Goal: Transaction & Acquisition: Book appointment/travel/reservation

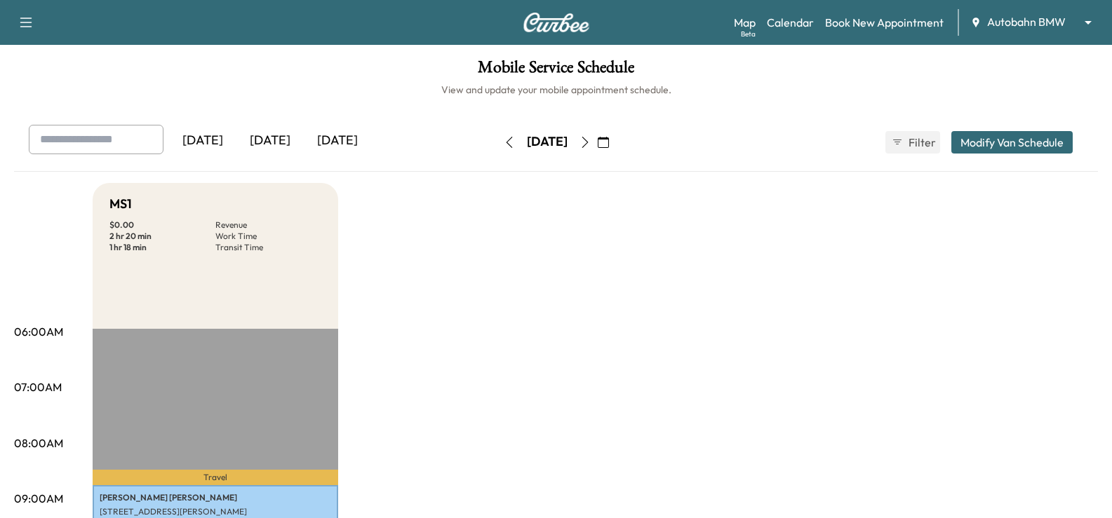
click at [1052, 28] on body "Support Log Out Map Beta Calendar Book New Appointment Autobahn BMW ******** ​ …" at bounding box center [556, 259] width 1112 height 518
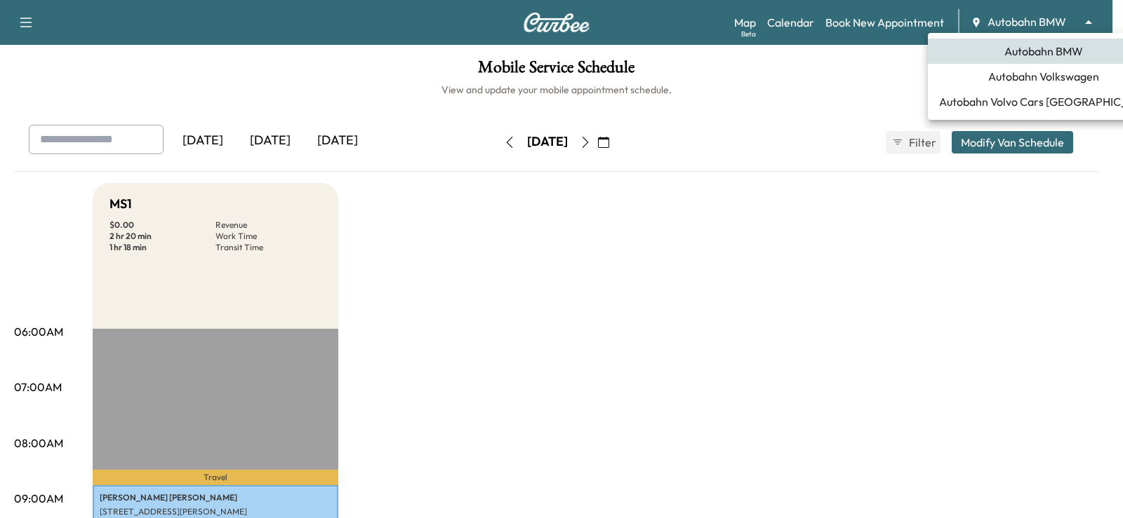
click at [1038, 83] on span "Autobahn Volkswagen" at bounding box center [1043, 76] width 111 height 17
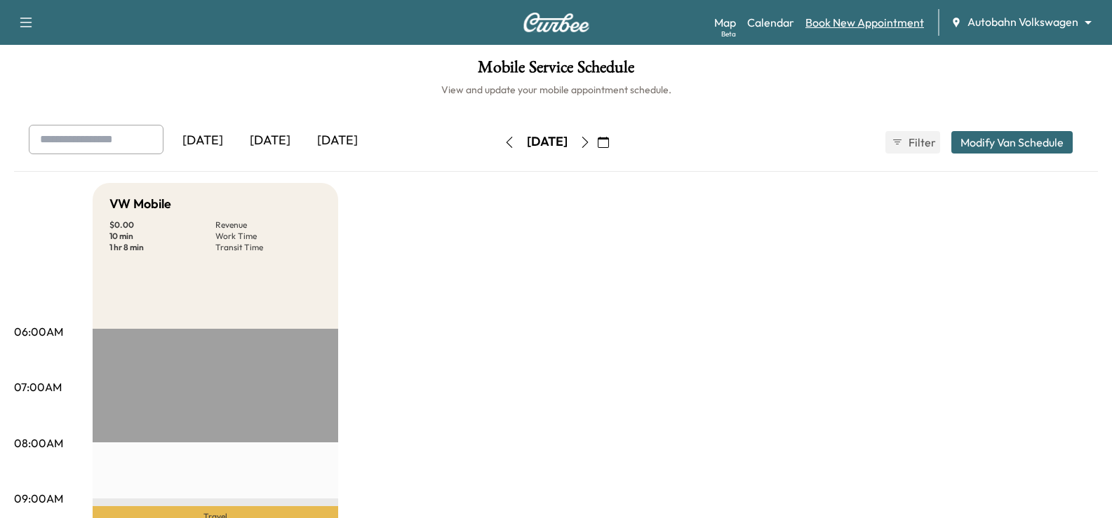
click at [840, 27] on link "Book New Appointment" at bounding box center [864, 22] width 119 height 17
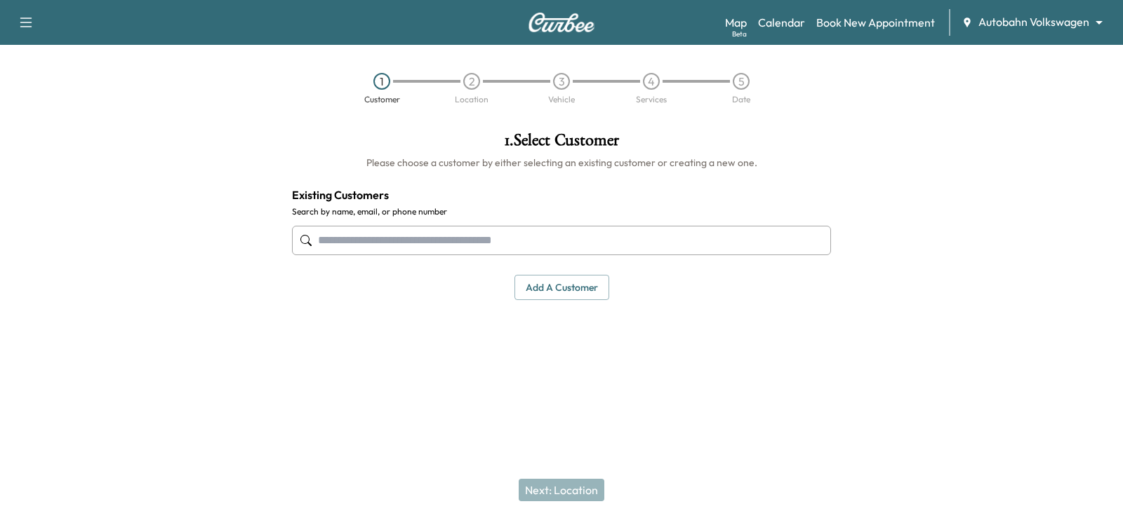
paste input "**********"
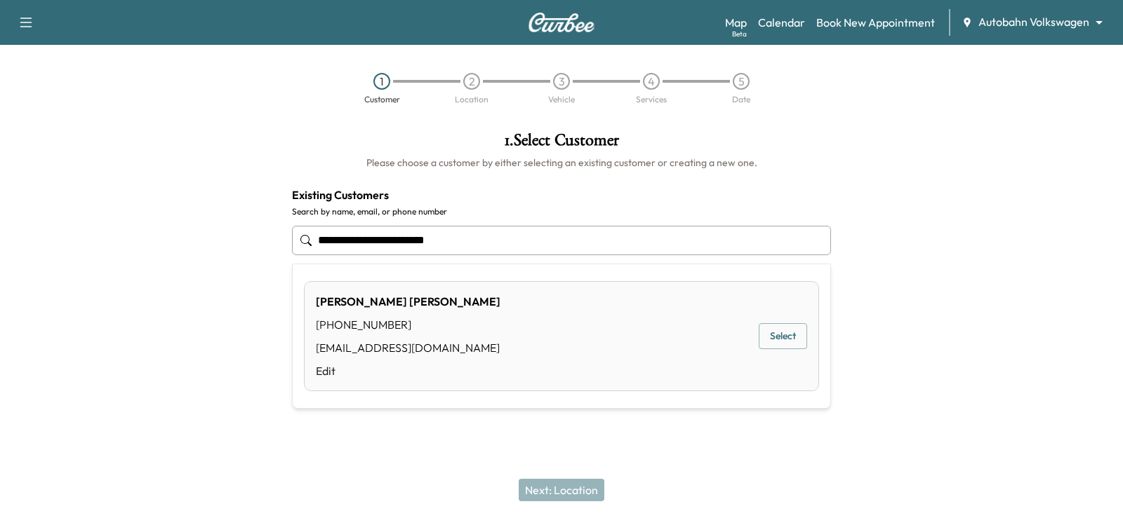
click at [791, 347] on button "Select" at bounding box center [782, 336] width 48 height 26
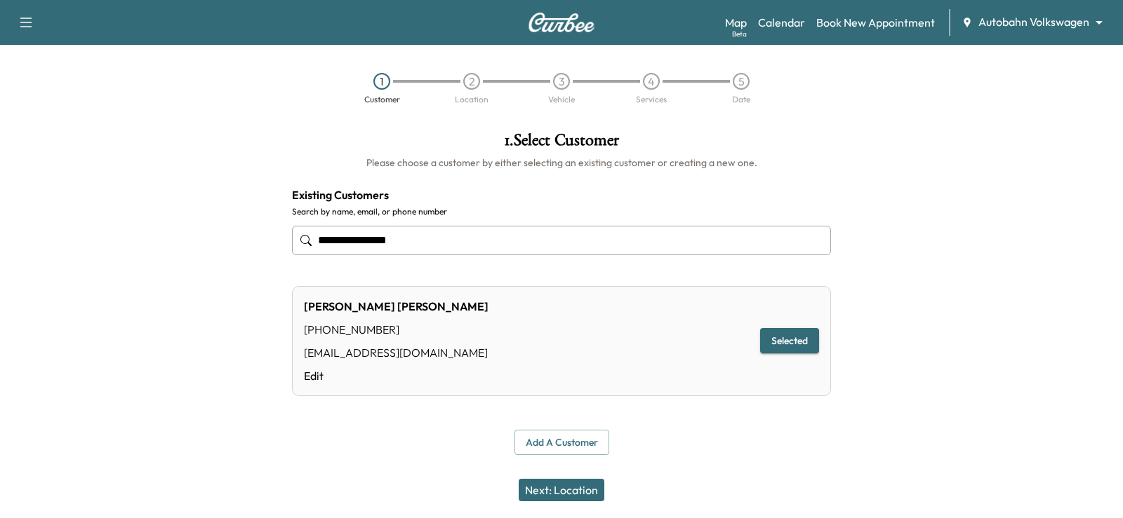
type input "**********"
click at [561, 490] on button "Next: Location" at bounding box center [561, 490] width 86 height 22
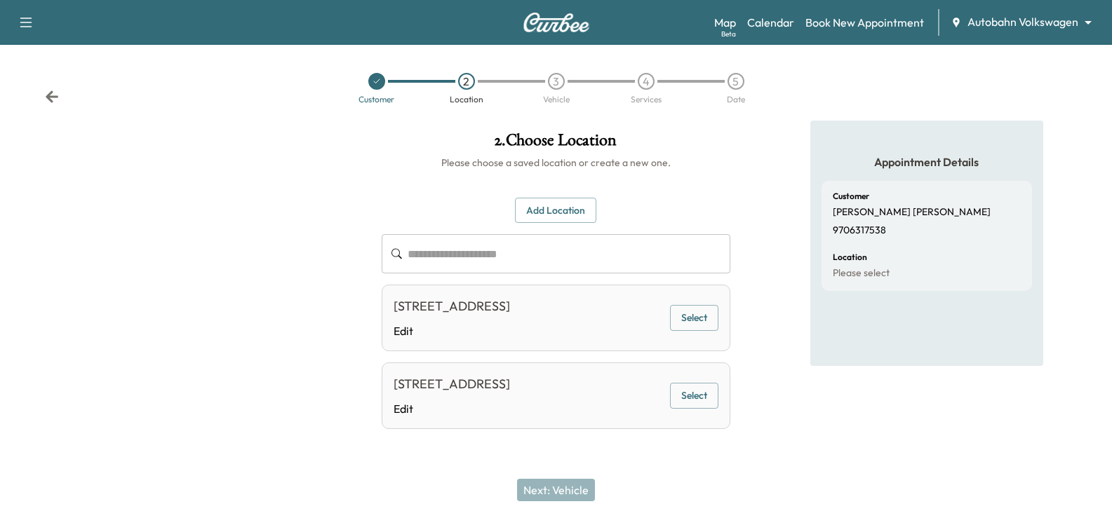
click at [554, 204] on button "Add Location" at bounding box center [555, 211] width 81 height 26
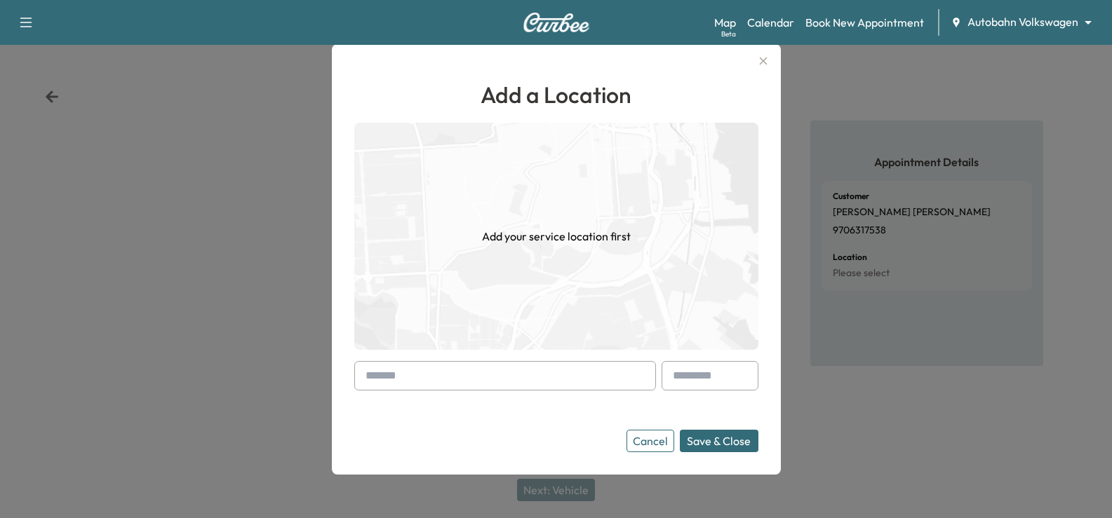
click at [462, 378] on input "text" at bounding box center [505, 375] width 302 height 29
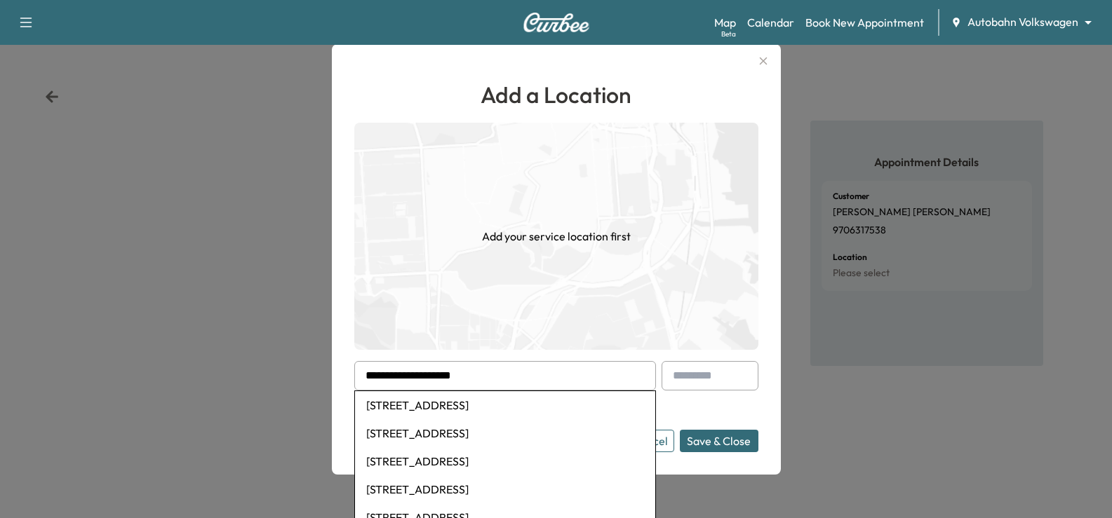
click at [547, 413] on li "4448 Fiesta Circle West, Fort Worth, TX, USA" at bounding box center [505, 405] width 300 height 28
type input "**********"
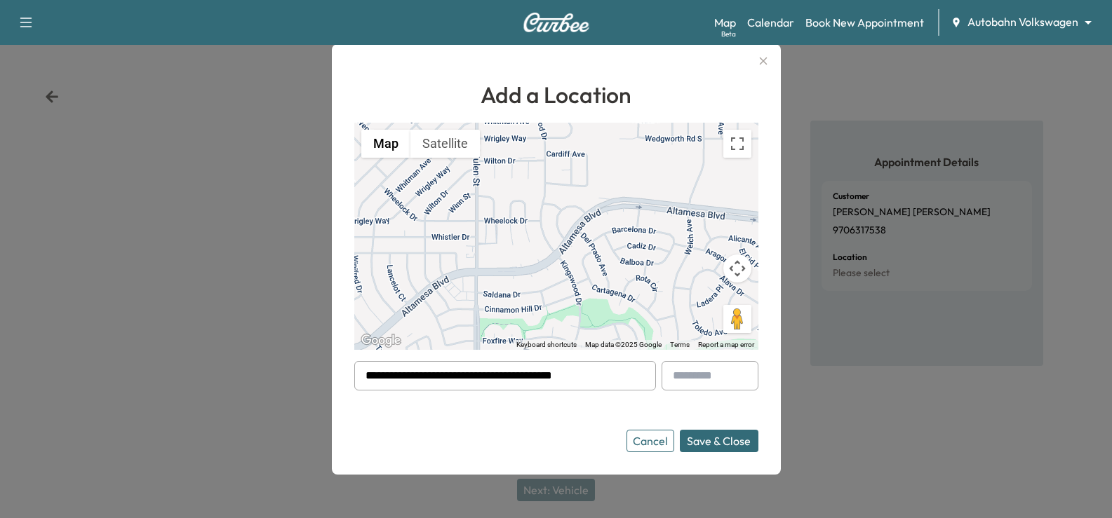
click at [743, 443] on button "Save & Close" at bounding box center [719, 441] width 79 height 22
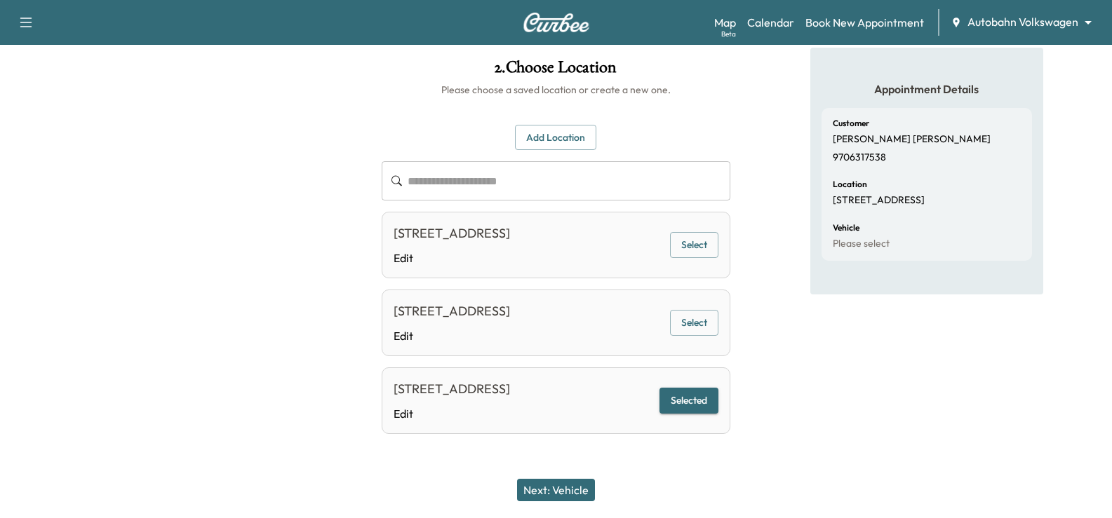
scroll to position [112, 0]
click at [577, 485] on button "Next: Vehicle" at bounding box center [556, 490] width 78 height 22
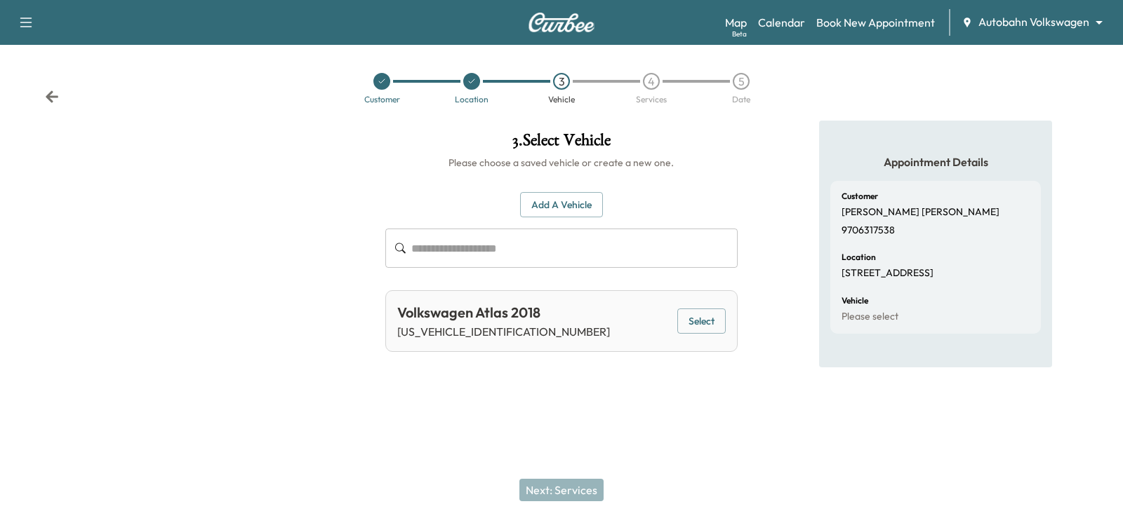
click at [721, 330] on button "Select" at bounding box center [701, 322] width 48 height 26
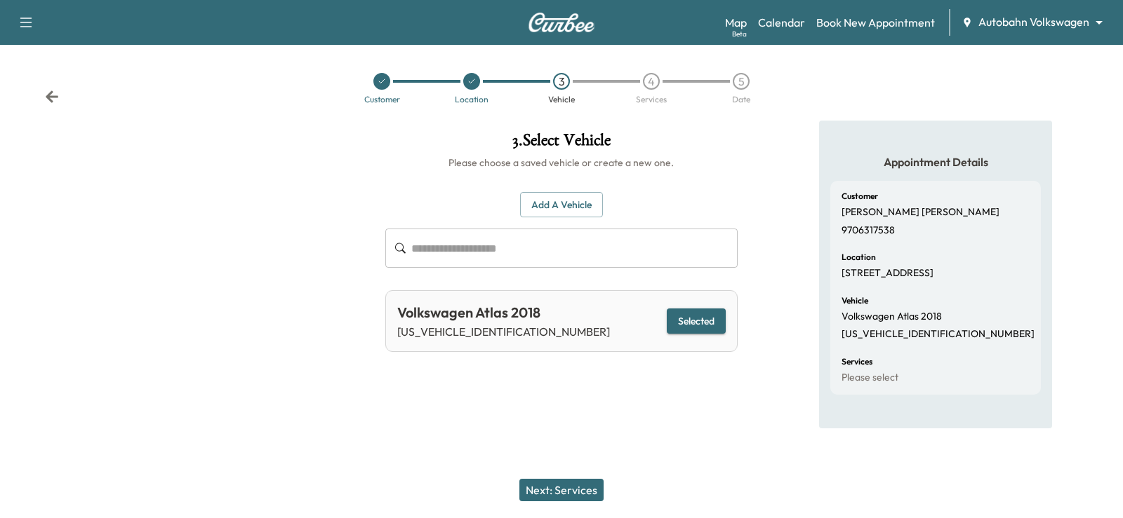
click at [575, 449] on div at bounding box center [561, 451] width 1123 height 45
click at [541, 506] on div "Next: Services" at bounding box center [561, 490] width 1123 height 56
click at [553, 493] on button "Next: Services" at bounding box center [561, 490] width 84 height 22
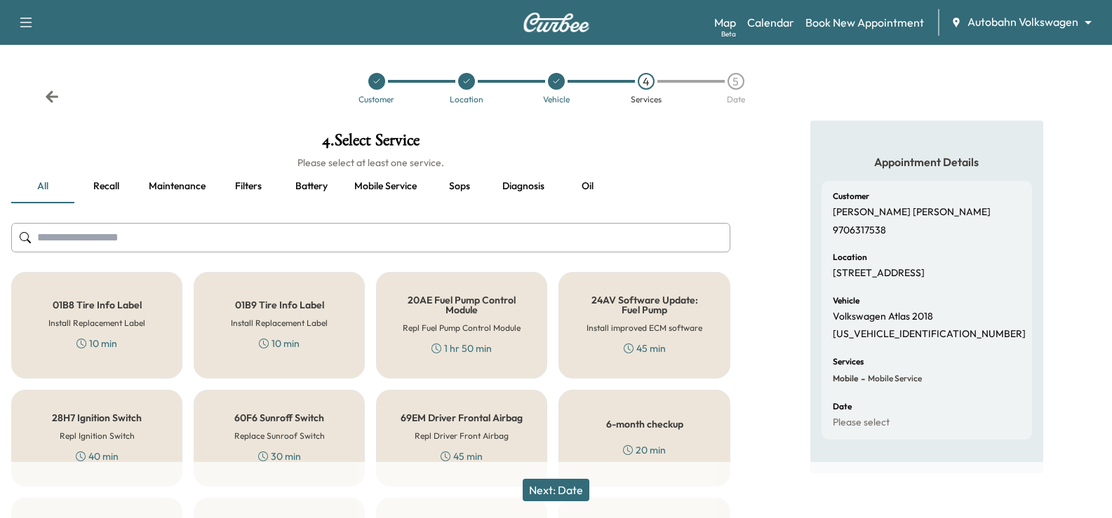
click at [227, 229] on input "text" at bounding box center [370, 237] width 719 height 29
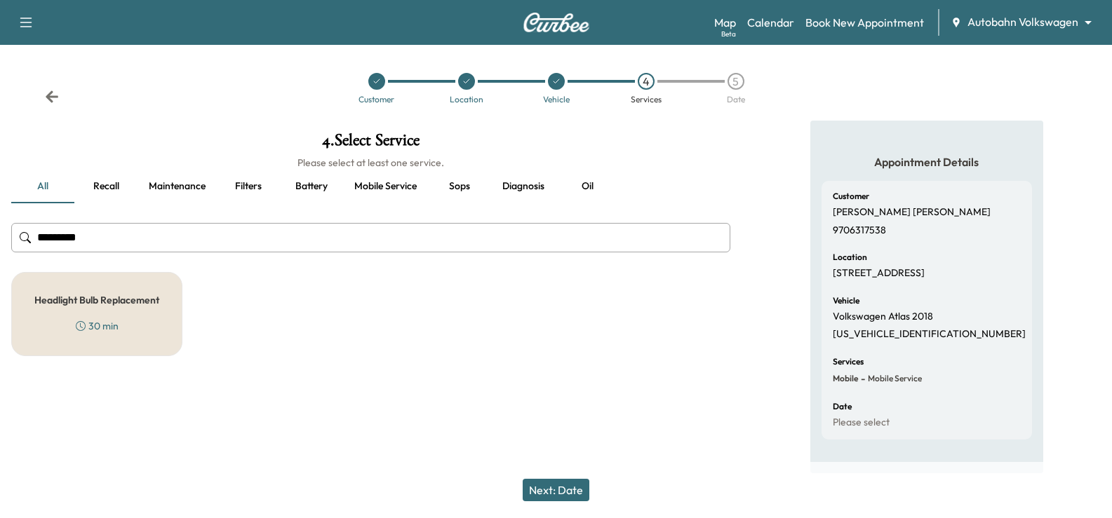
click at [112, 326] on div "Headlight Bulb Replacement 30 min" at bounding box center [96, 314] width 171 height 84
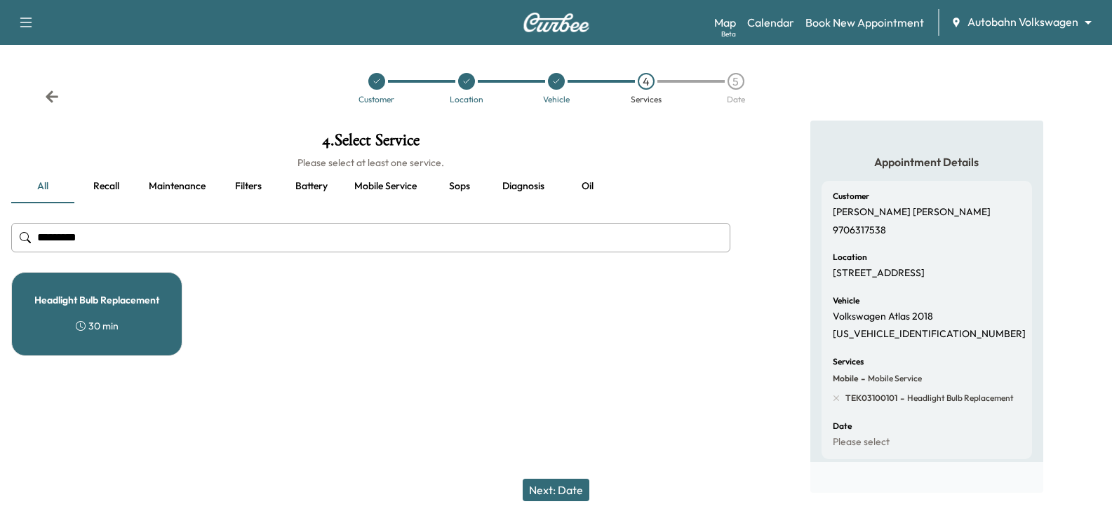
click at [255, 240] on input "*********" at bounding box center [370, 237] width 719 height 29
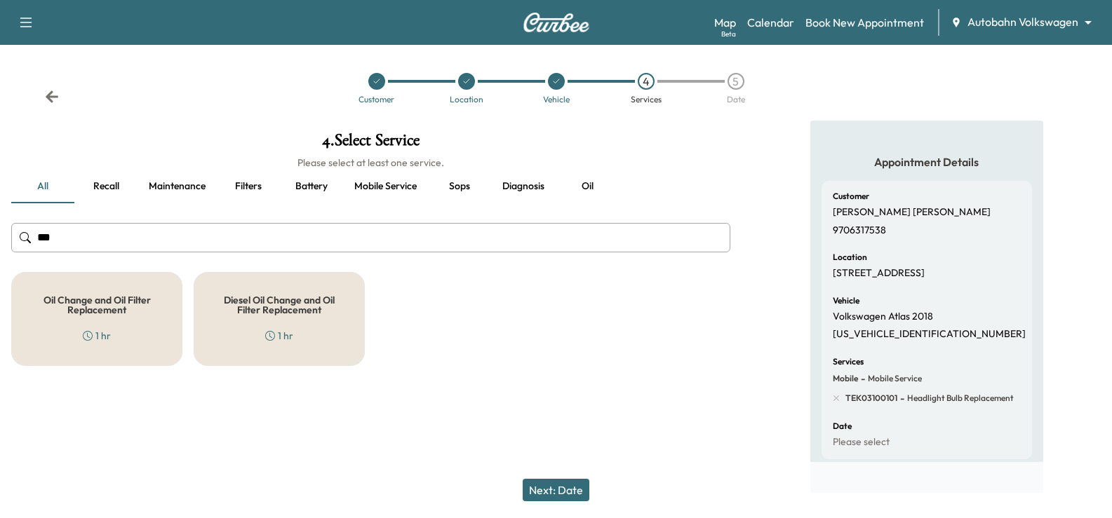
type input "***"
click at [150, 334] on div "Oil Change and Oil Filter Replacement 1 hr" at bounding box center [96, 319] width 171 height 94
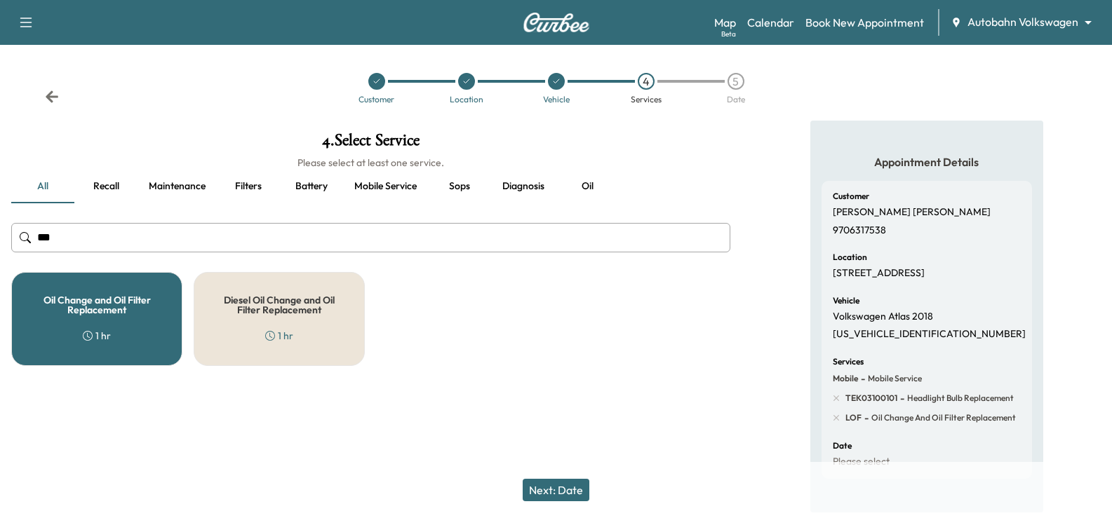
click at [761, 363] on div "Appointment Details Customer Lisamarie Hamrah 9706317538 Location 4448 Fiesta C…" at bounding box center [927, 317] width 370 height 392
click at [580, 487] on button "Next: Date" at bounding box center [556, 490] width 67 height 22
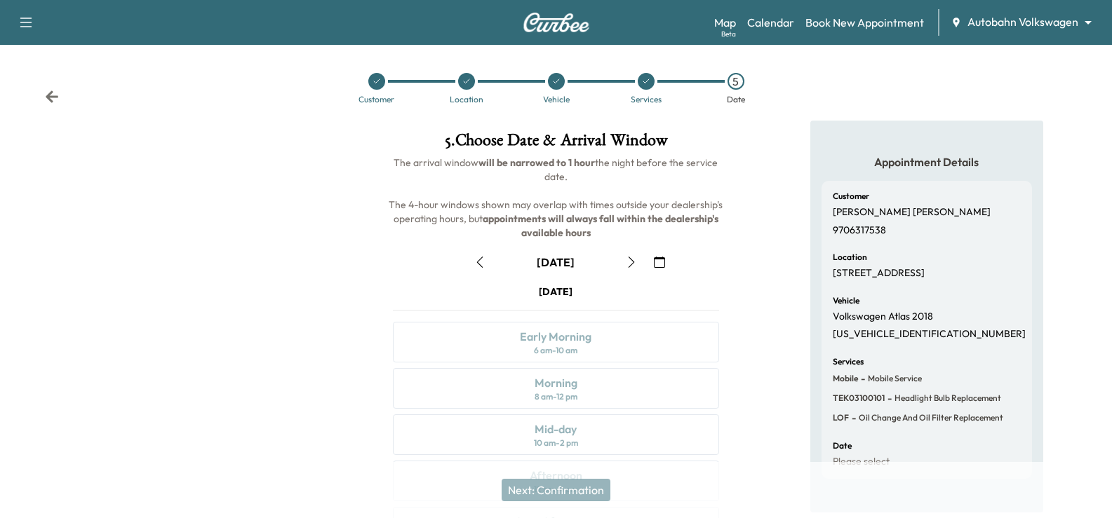
click at [627, 272] on button "button" at bounding box center [631, 262] width 24 height 22
click at [754, 351] on div "Appointment Details Customer Lisamarie Hamrah 9706317538 Location 4448 Fiesta C…" at bounding box center [927, 389] width 370 height 537
click at [761, 348] on div "Appointment Details Customer Lisamarie Hamrah 9706317538 Location 4448 Fiesta C…" at bounding box center [927, 389] width 370 height 537
click at [763, 347] on div "Appointment Details Customer Lisamarie Hamrah 9706317538 Location 4448 Fiesta C…" at bounding box center [927, 389] width 370 height 537
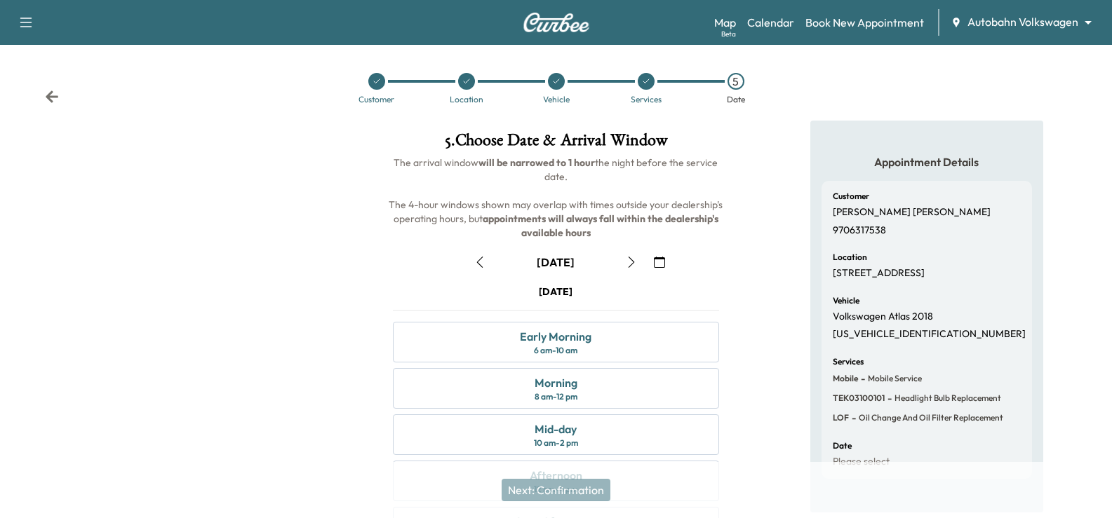
click at [764, 341] on div "Appointment Details Customer Lisamarie Hamrah 9706317538 Location 4448 Fiesta C…" at bounding box center [927, 389] width 370 height 537
click at [478, 260] on icon "button" at bounding box center [479, 262] width 11 height 11
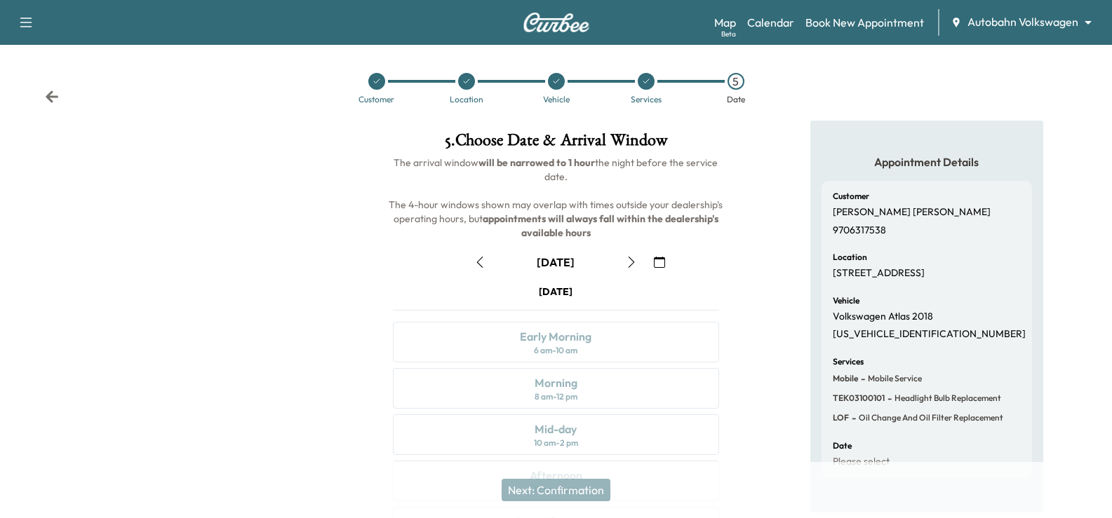
click at [478, 260] on icon "button" at bounding box center [479, 262] width 11 height 11
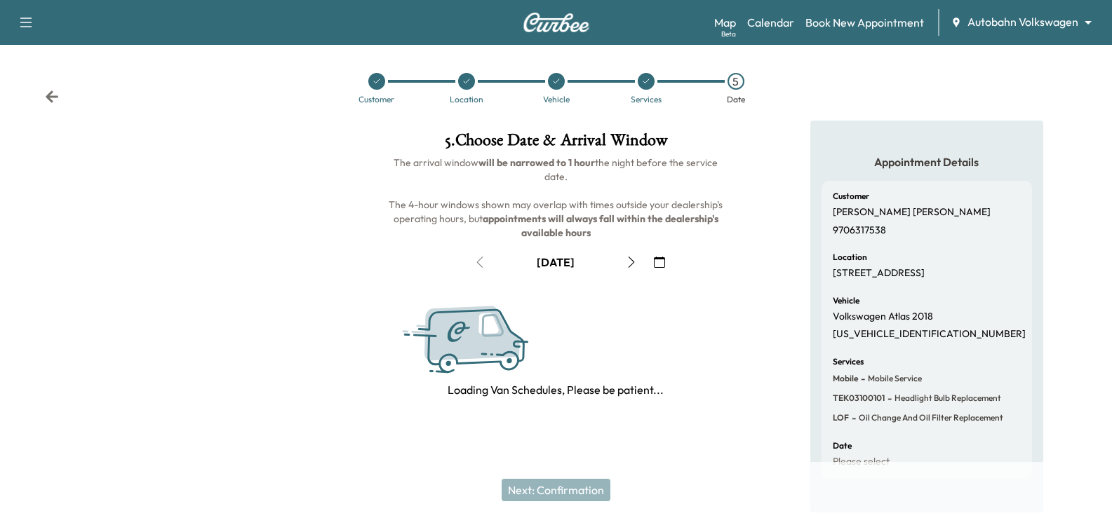
click at [478, 260] on div "August 22" at bounding box center [555, 262] width 175 height 22
click at [46, 98] on icon at bounding box center [52, 97] width 14 height 14
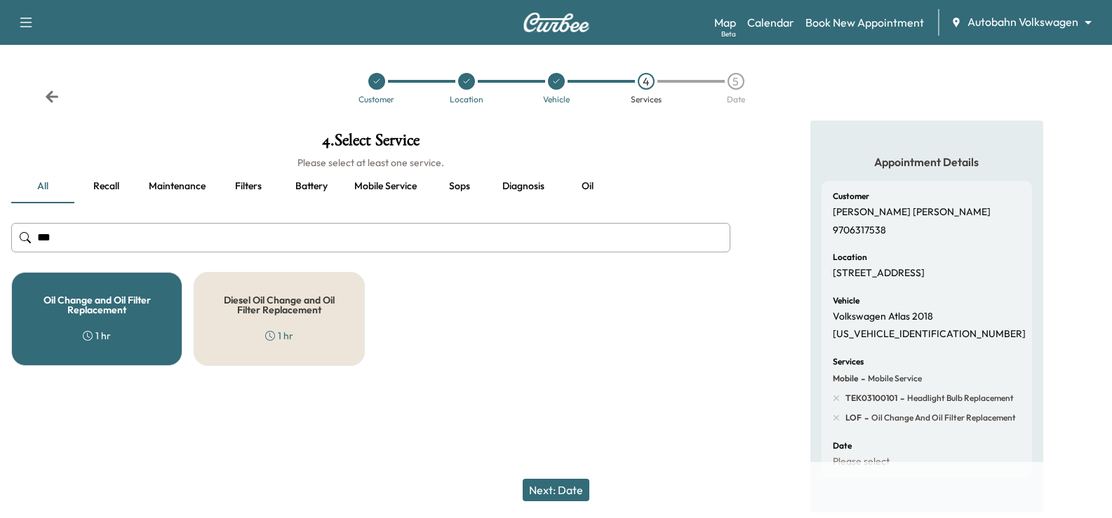
click at [46, 98] on icon at bounding box center [52, 97] width 14 height 14
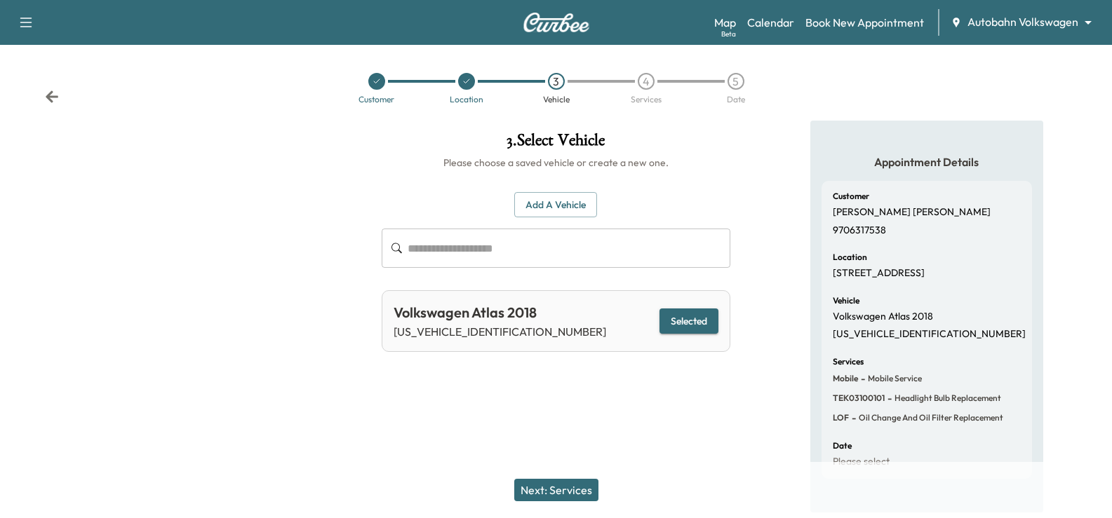
click at [35, 91] on div "Customer Location 3 Vehicle 4 Services 5 Date" at bounding box center [556, 88] width 1112 height 65
click at [42, 91] on div "Customer Location 3 Vehicle 4 Services 5 Date" at bounding box center [556, 88] width 1112 height 65
click at [45, 91] on div "Customer Location 3 Vehicle 4 Services 5 Date" at bounding box center [556, 83] width 1112 height 76
click at [51, 96] on icon at bounding box center [52, 97] width 13 height 12
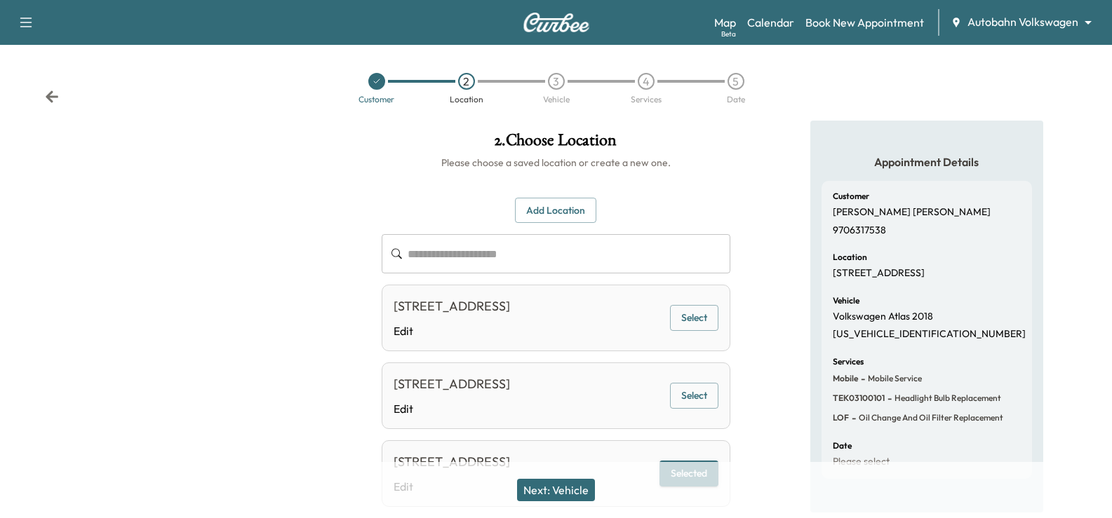
click at [51, 96] on icon at bounding box center [52, 97] width 13 height 12
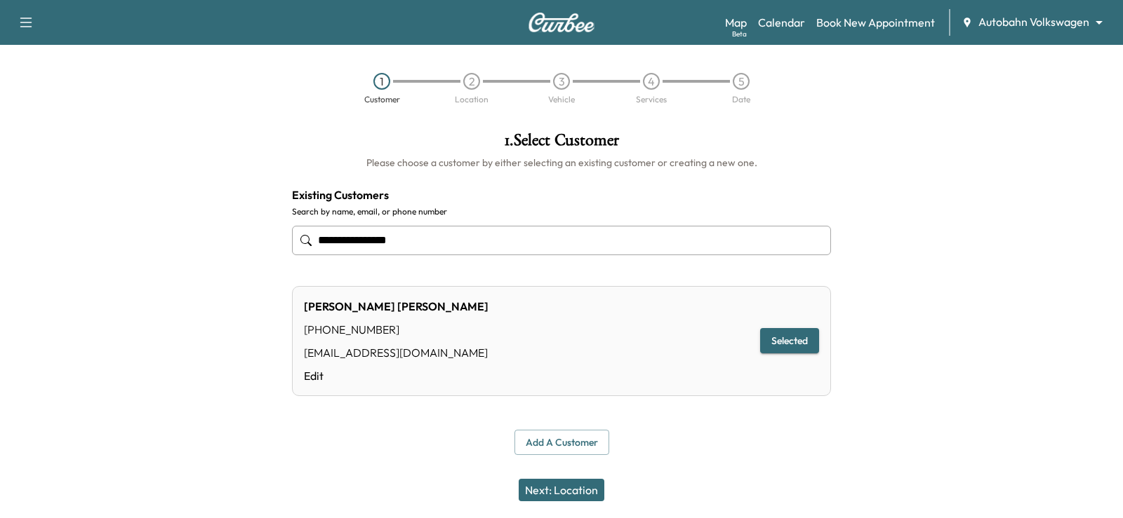
click at [358, 311] on div "Lisamarie Hamrah" at bounding box center [396, 306] width 185 height 17
click at [358, 310] on div "Lisamarie Hamrah" at bounding box center [396, 306] width 185 height 17
click at [384, 247] on input "**********" at bounding box center [561, 240] width 539 height 29
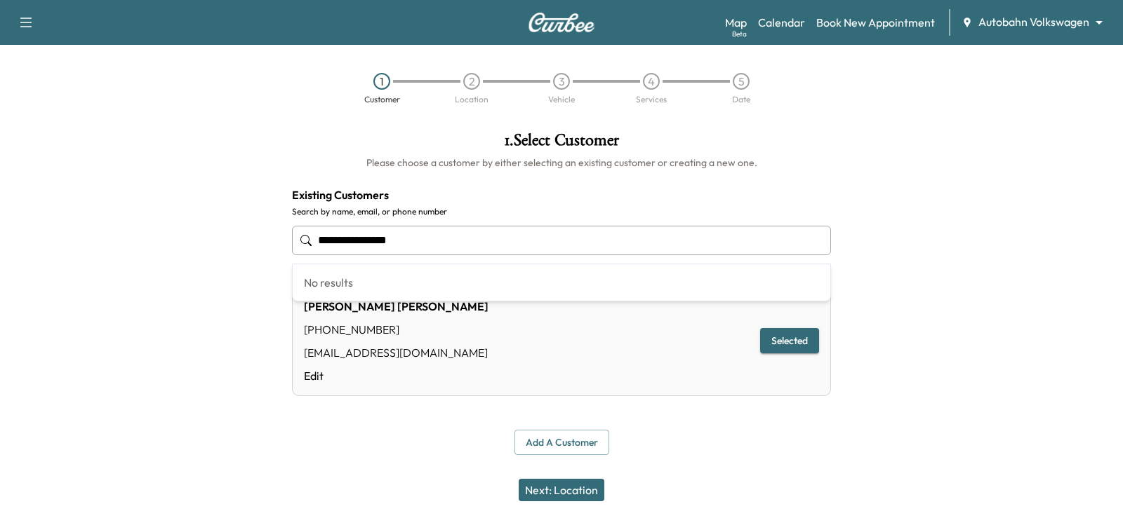
click at [384, 247] on input "**********" at bounding box center [561, 240] width 539 height 29
click at [135, 291] on div at bounding box center [140, 294] width 281 height 346
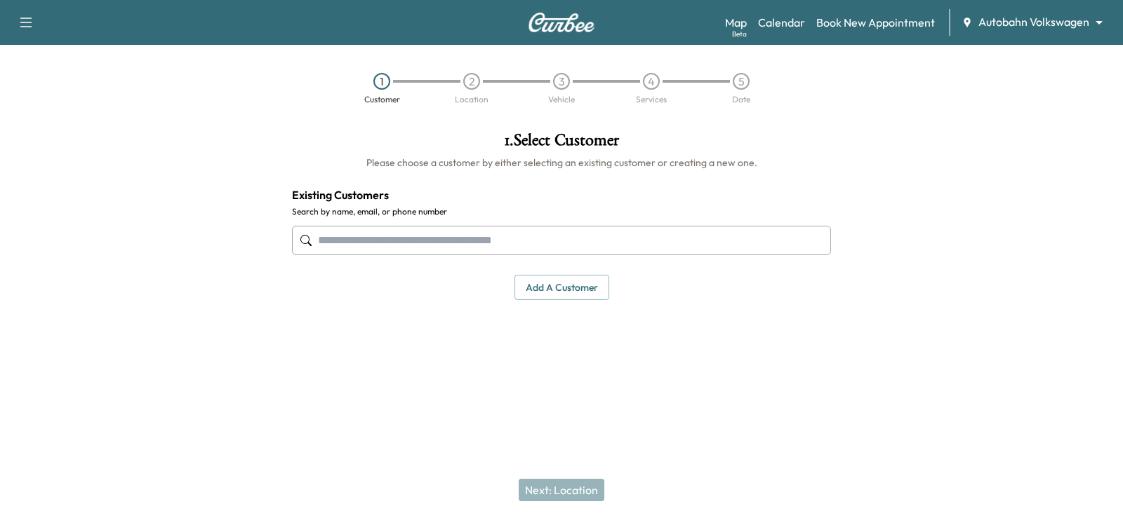
paste input "**********"
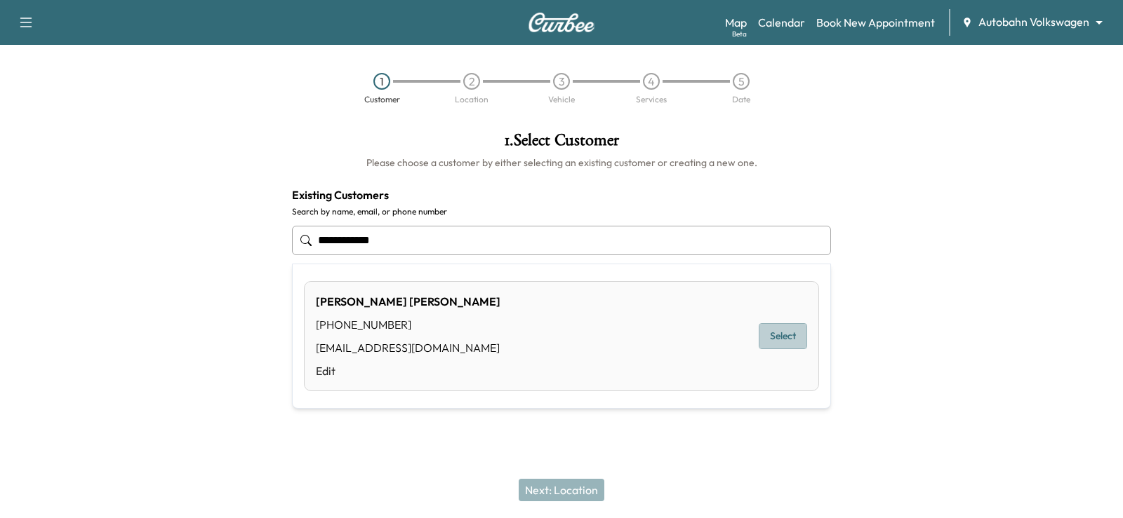
click at [798, 330] on button "Select" at bounding box center [782, 336] width 48 height 26
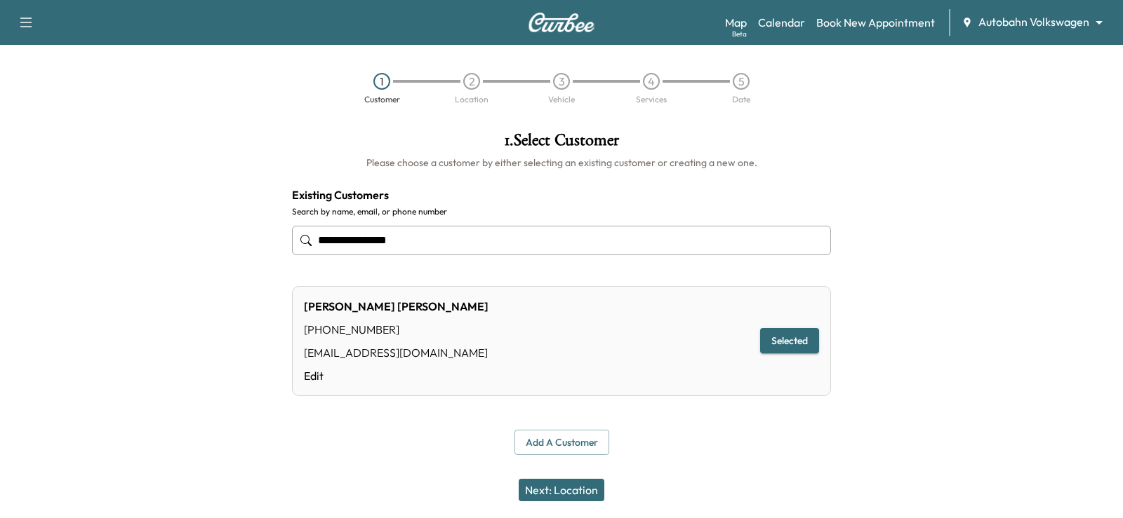
type input "**********"
click at [584, 494] on button "Next: Location" at bounding box center [561, 490] width 86 height 22
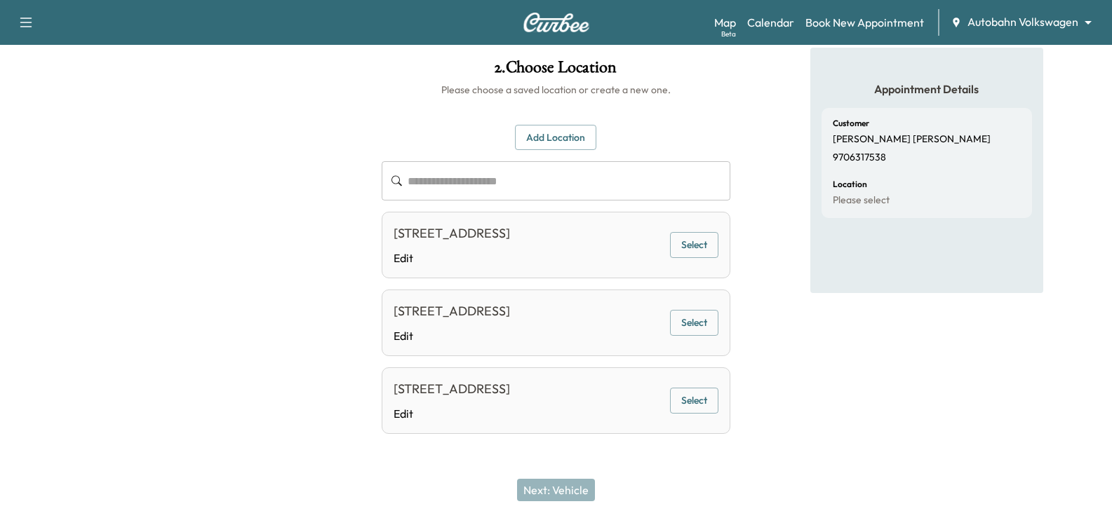
scroll to position [112, 0]
click at [703, 401] on button "Select" at bounding box center [694, 401] width 48 height 26
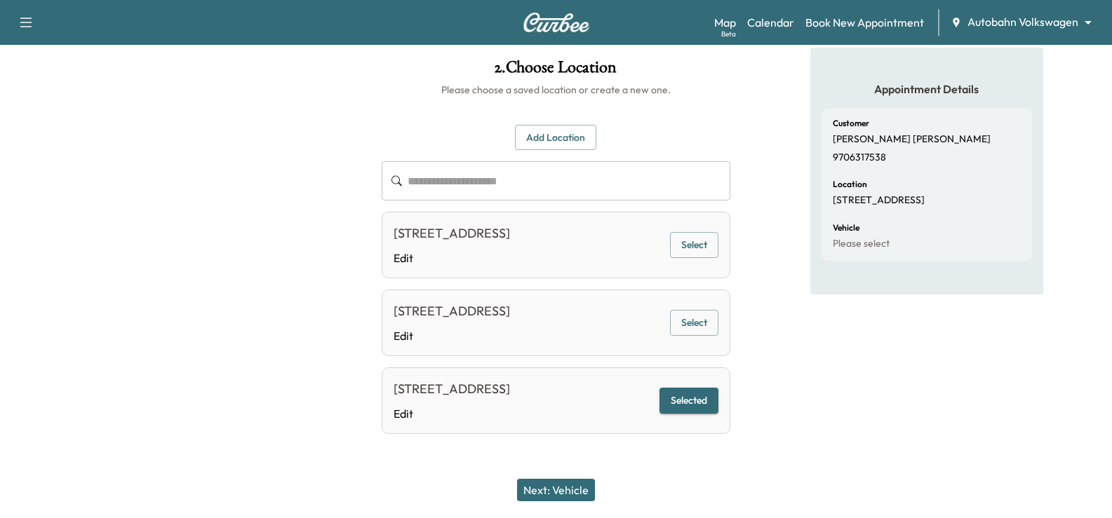
drag, startPoint x: 573, startPoint y: 491, endPoint x: 596, endPoint y: 472, distance: 29.4
click at [573, 490] on button "Next: Vehicle" at bounding box center [556, 490] width 78 height 22
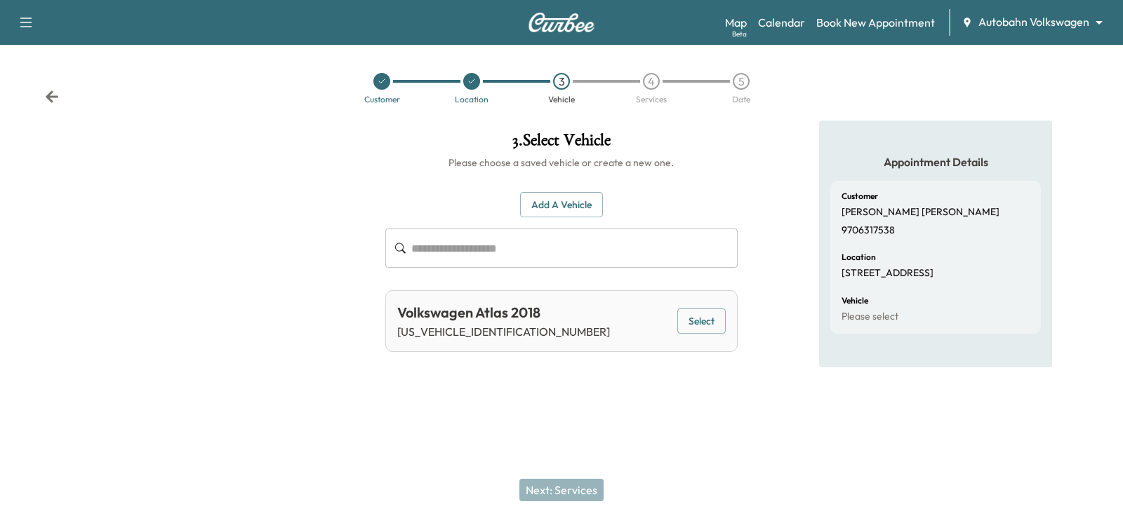
click at [713, 320] on button "Select" at bounding box center [701, 322] width 48 height 26
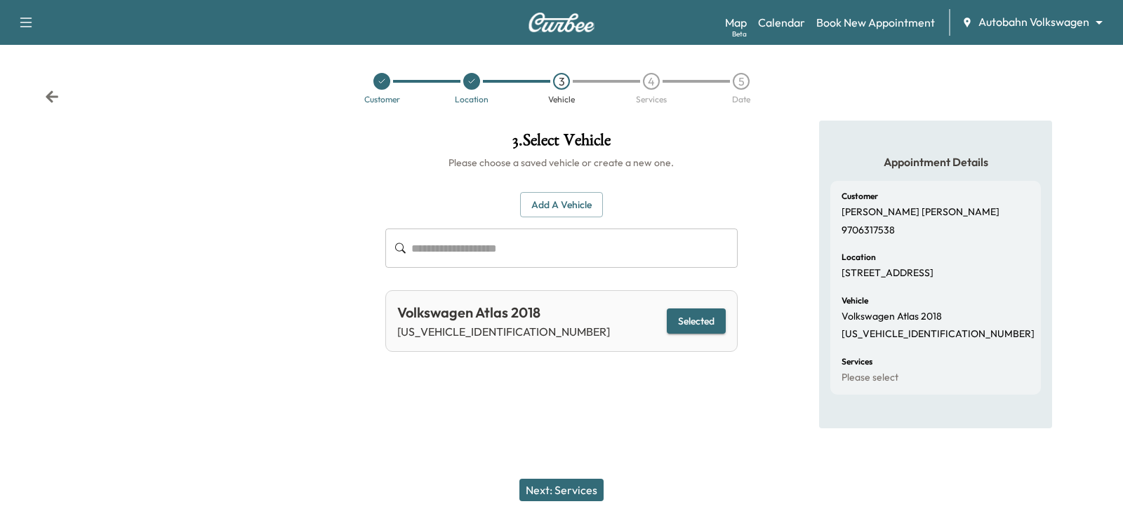
click at [574, 497] on button "Next: Services" at bounding box center [561, 490] width 84 height 22
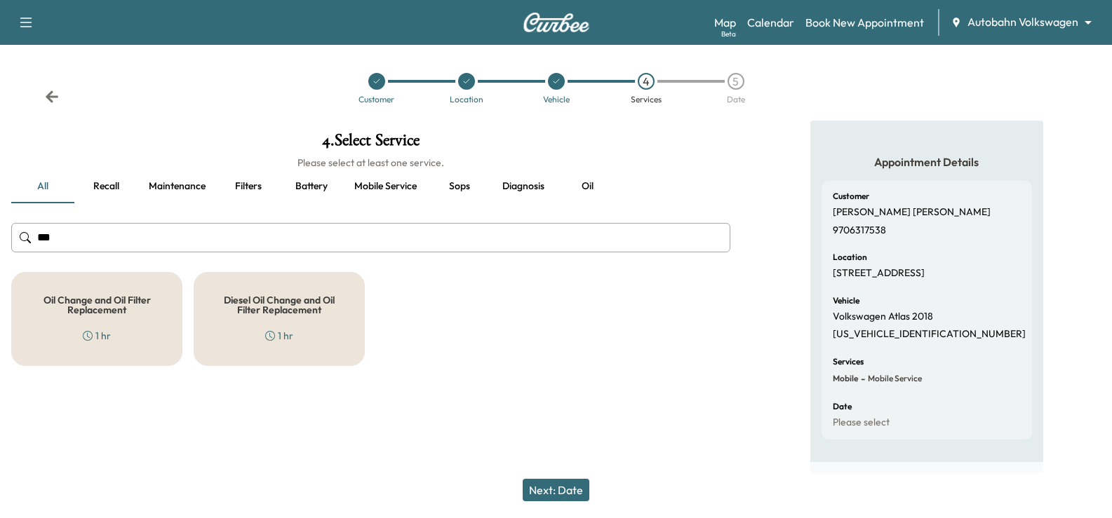
click at [119, 316] on div "Oil Change and Oil Filter Replacement 1 hr" at bounding box center [96, 319] width 171 height 94
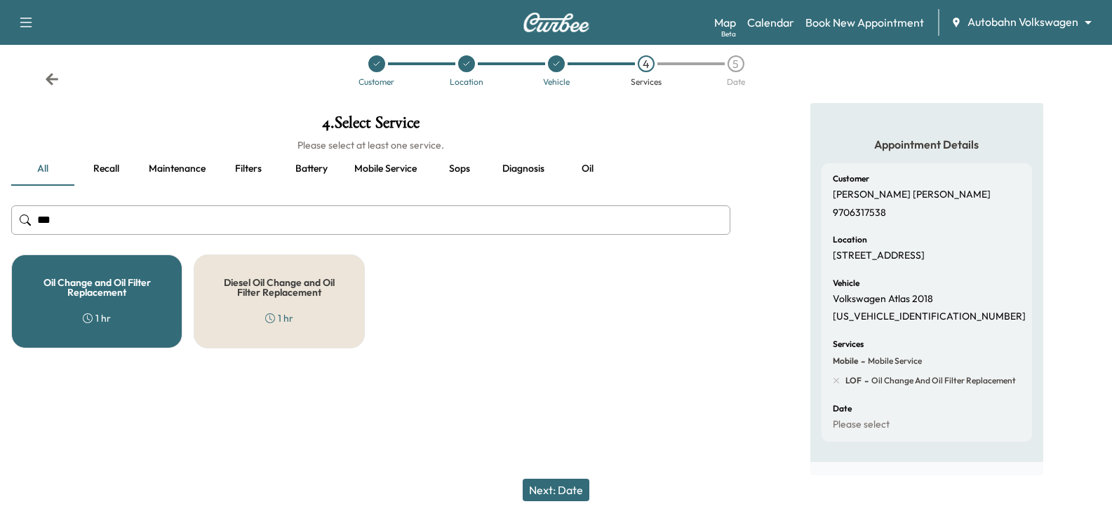
scroll to position [32, 0]
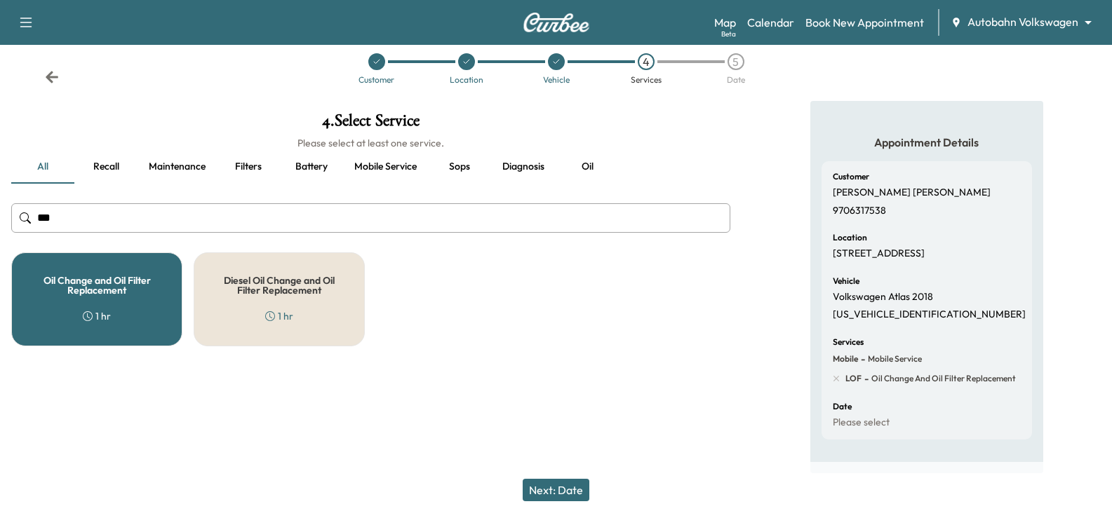
click at [572, 487] on button "Next: Date" at bounding box center [556, 490] width 67 height 22
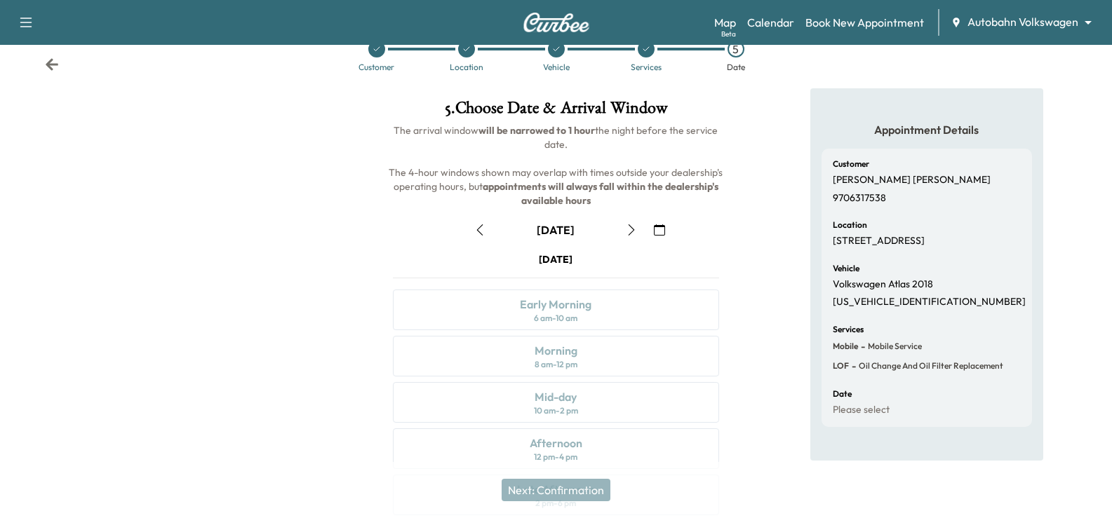
click at [631, 234] on icon "button" at bounding box center [631, 230] width 11 height 11
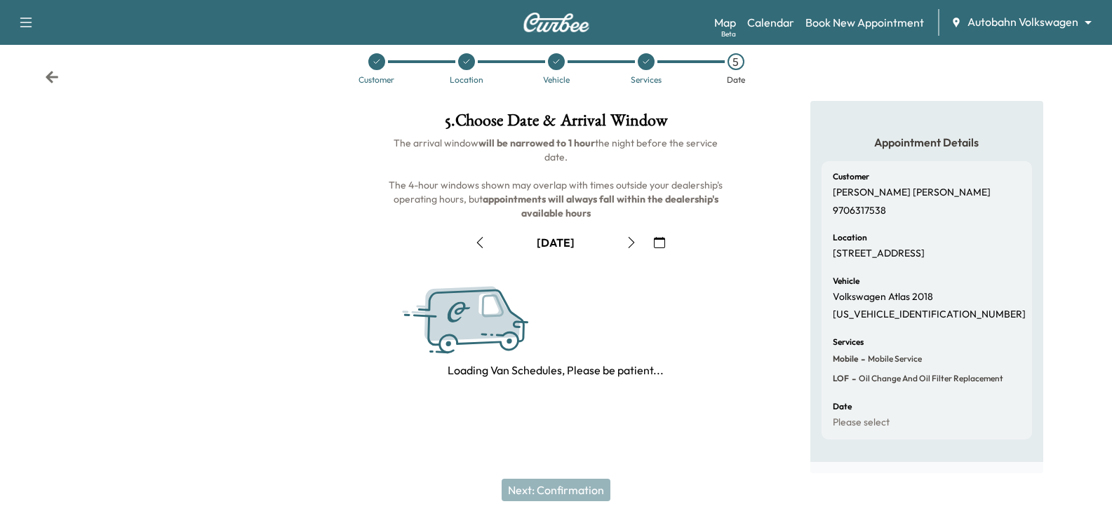
click at [639, 232] on button "button" at bounding box center [631, 243] width 24 height 22
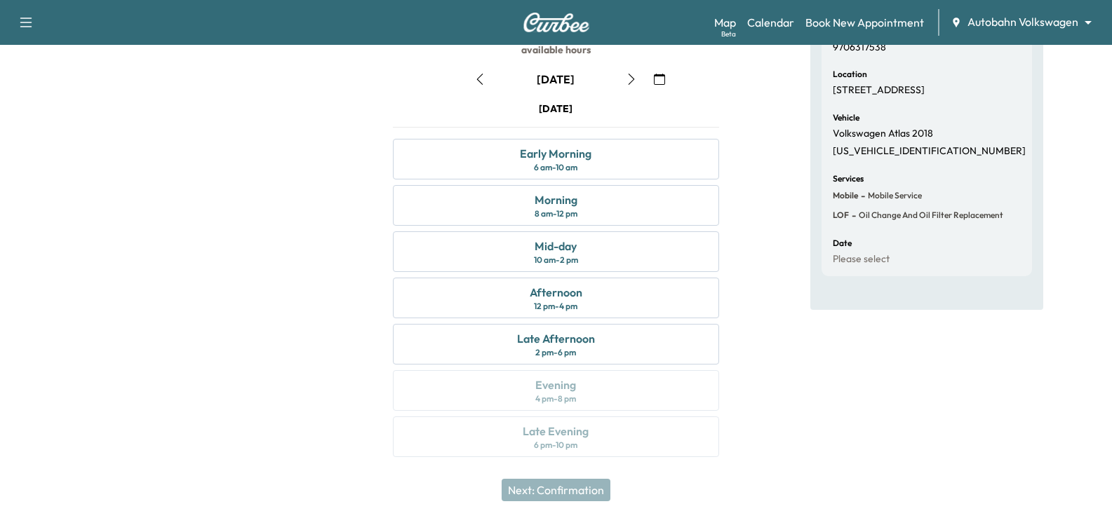
scroll to position [184, 0]
click at [615, 153] on div "Early Morning 6 am - 10 am" at bounding box center [556, 158] width 326 height 41
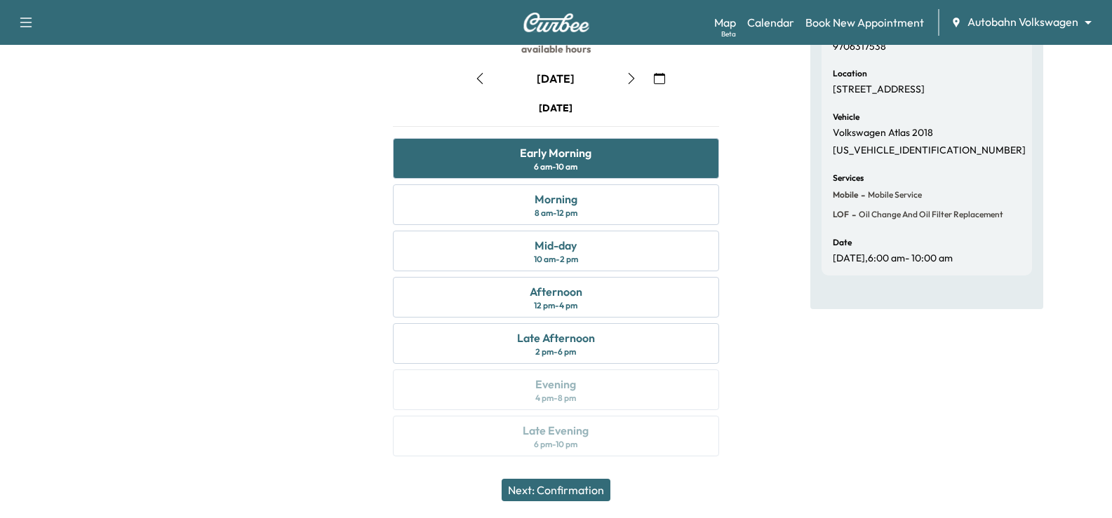
click at [857, 405] on div "Appointment Details Customer [PERSON_NAME] 9706317538 Location [STREET_ADDRESS]…" at bounding box center [926, 205] width 233 height 537
click at [595, 489] on button "Next: Confirmation" at bounding box center [556, 490] width 109 height 22
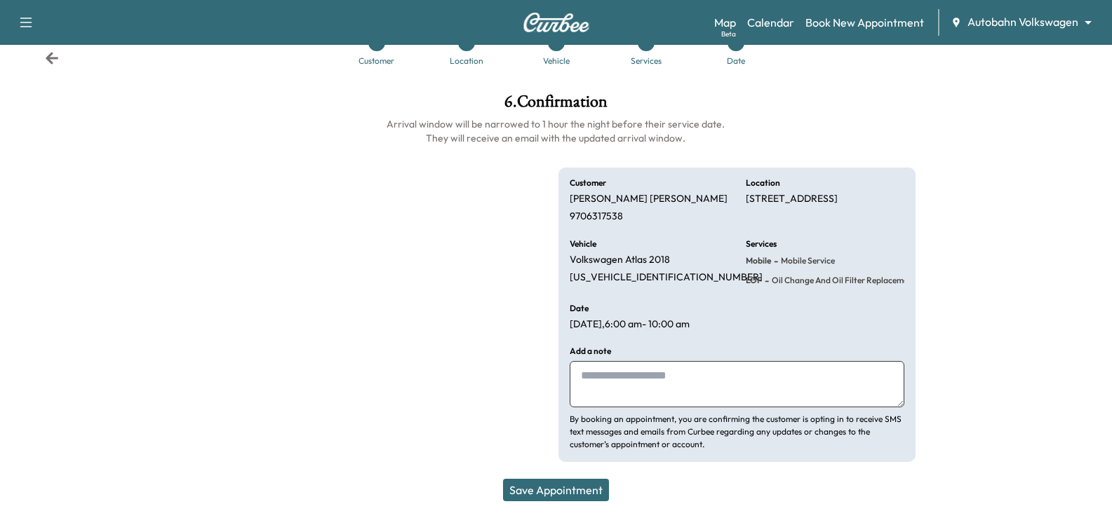
scroll to position [39, 0]
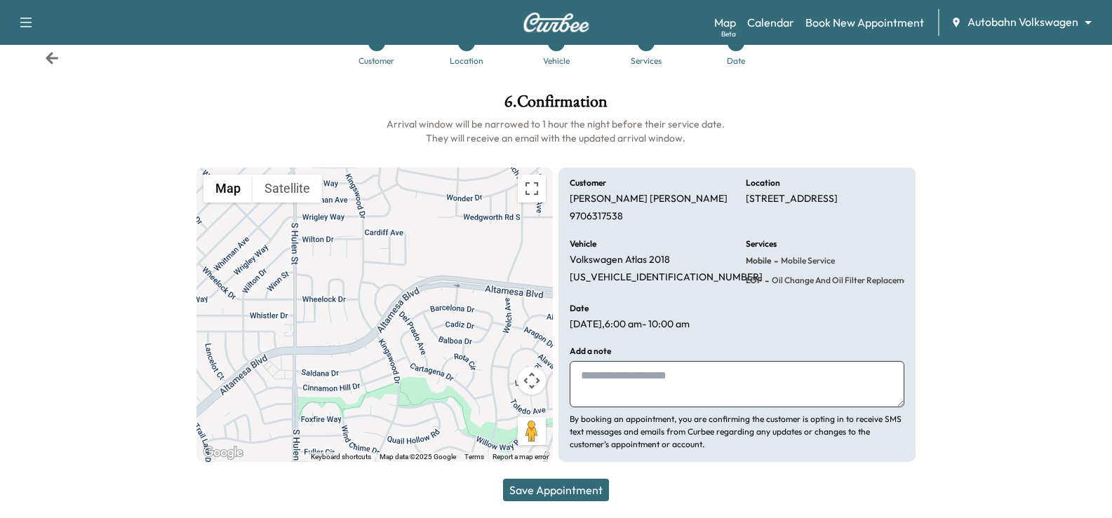
click at [739, 367] on textarea at bounding box center [737, 384] width 334 height 46
click at [726, 382] on textarea at bounding box center [737, 384] width 334 height 46
click at [851, 377] on textarea "**********" at bounding box center [737, 384] width 334 height 46
type textarea "**********"
click at [520, 480] on button "Save Appointment" at bounding box center [556, 490] width 106 height 22
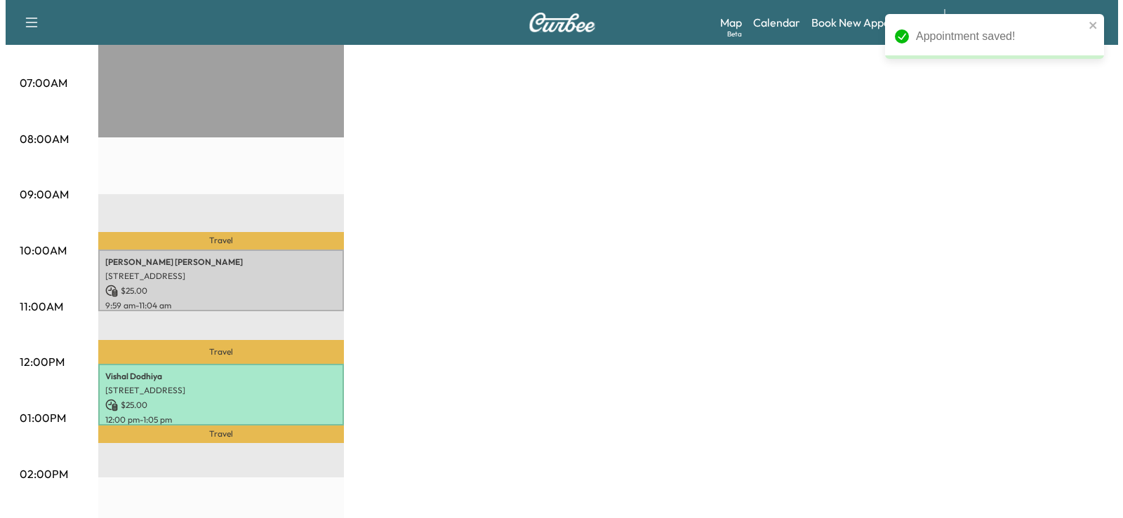
scroll to position [421, 0]
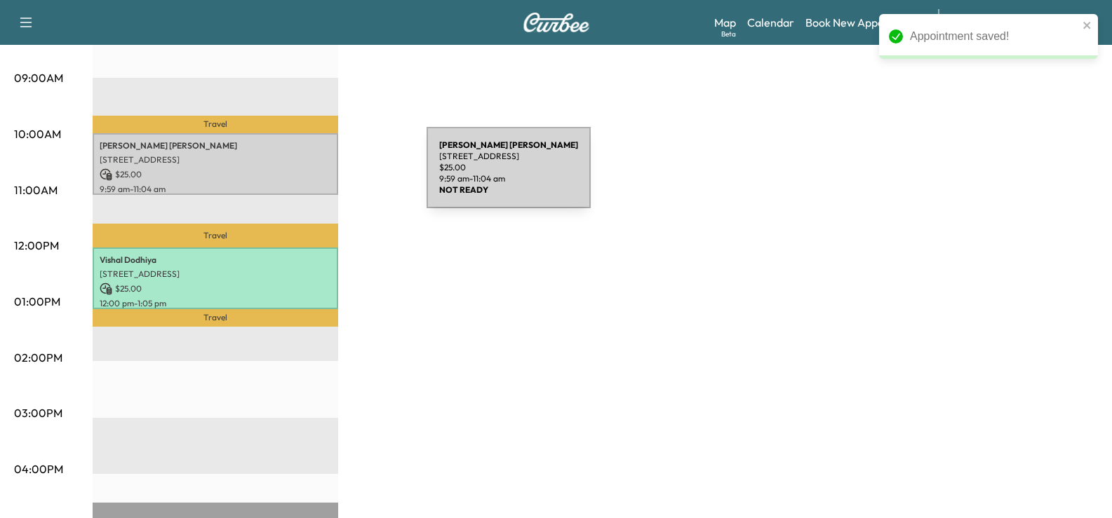
click at [291, 175] on p "$ 25.00" at bounding box center [216, 174] width 232 height 13
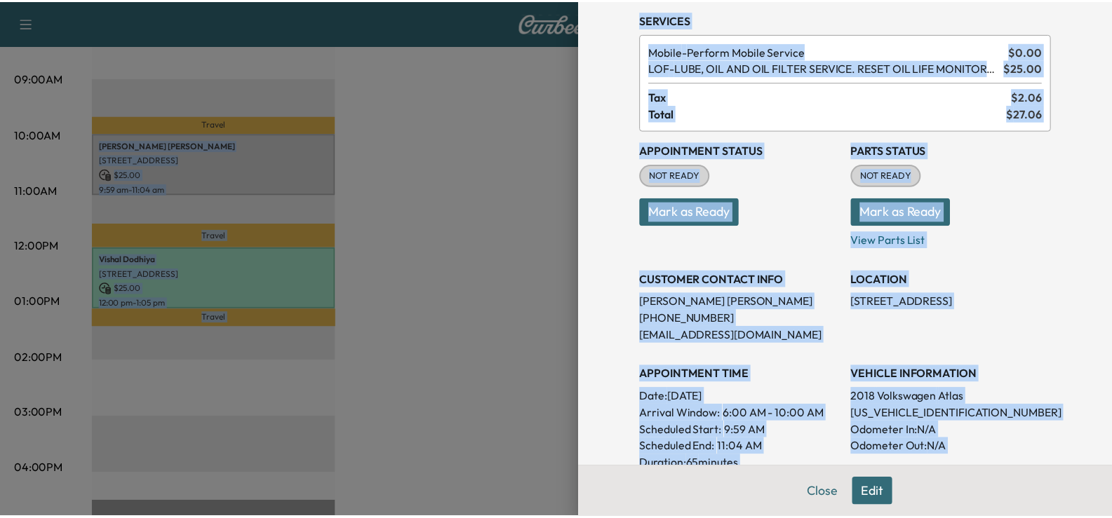
scroll to position [0, 0]
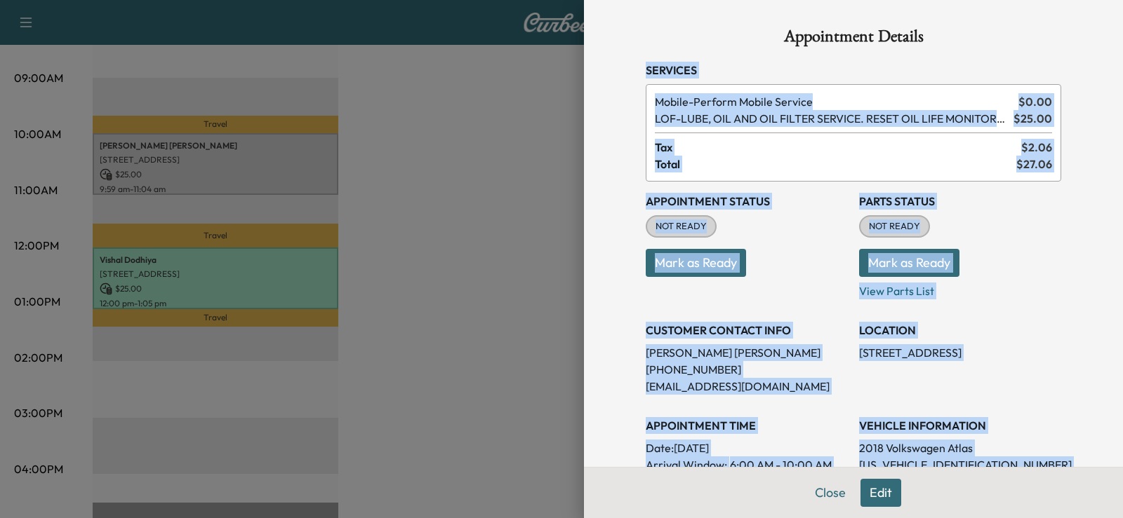
drag, startPoint x: 836, startPoint y: 411, endPoint x: 631, endPoint y: 58, distance: 409.0
click at [631, 58] on div "Appointment Details Services Mobile - Perform Mobile Service $ 0.00 LOF - LUBE,…" at bounding box center [853, 430] width 449 height 861
copy div "Services Mobile - Perform Mobile Service $ 0.00 LOF - LUBE, OIL AND OIL FILTER …"
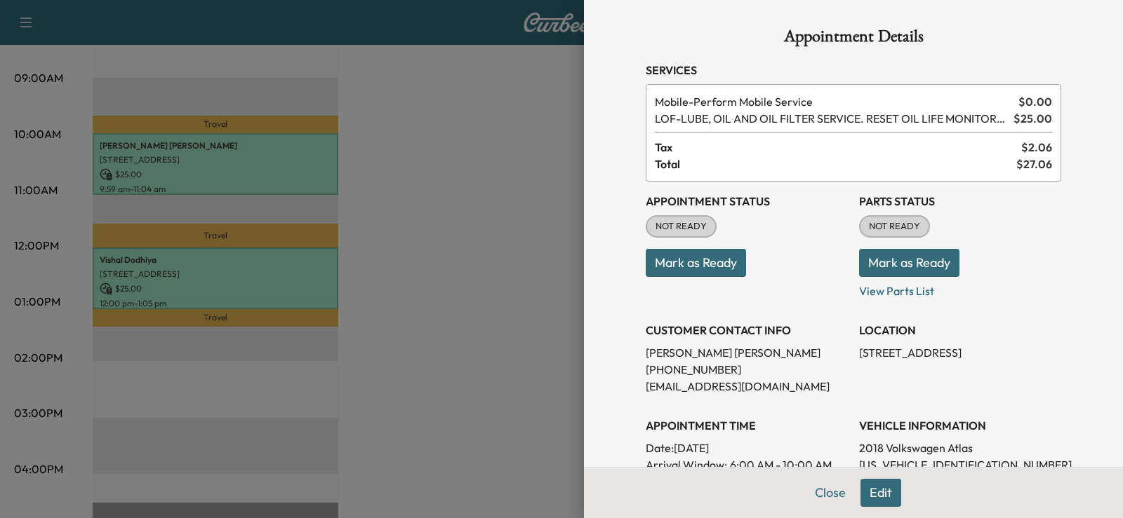
click at [480, 250] on div at bounding box center [561, 259] width 1123 height 518
